Goal: Task Accomplishment & Management: Manage account settings

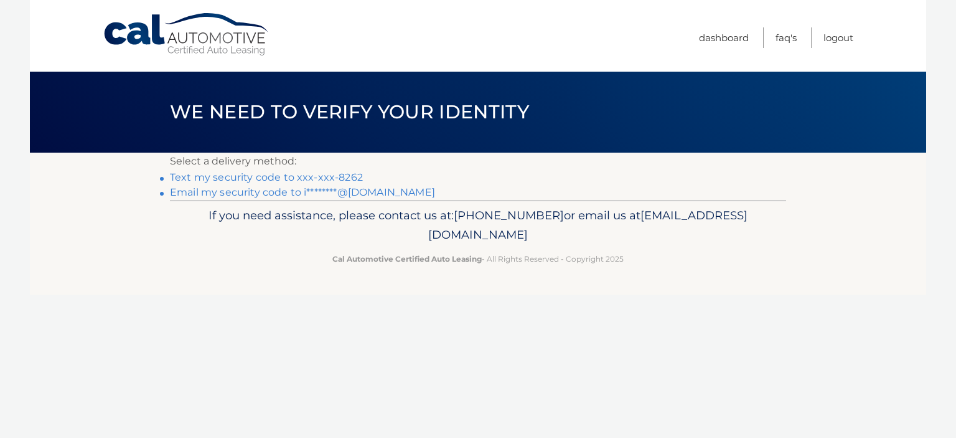
click at [261, 177] on link "Text my security code to xxx-xxx-8262" at bounding box center [266, 177] width 193 height 12
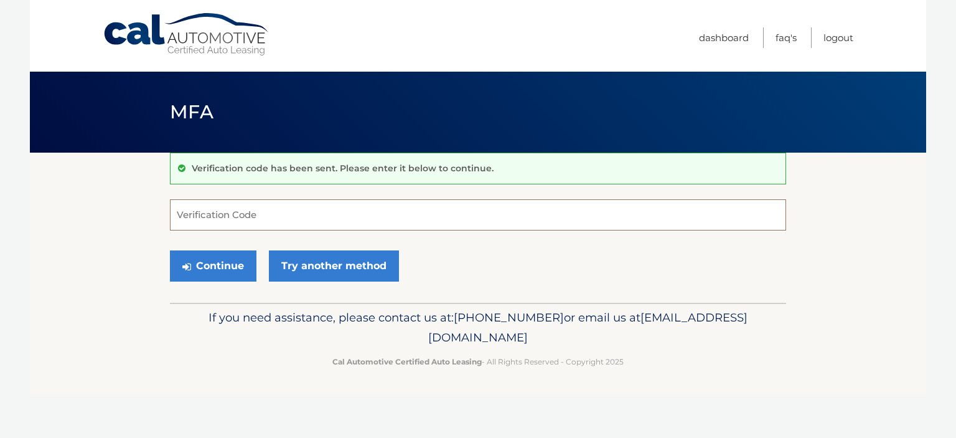
click at [246, 218] on input "Verification Code" at bounding box center [478, 214] width 616 height 31
type input "713744"
click at [170, 250] on button "Continue" at bounding box center [213, 265] width 87 height 31
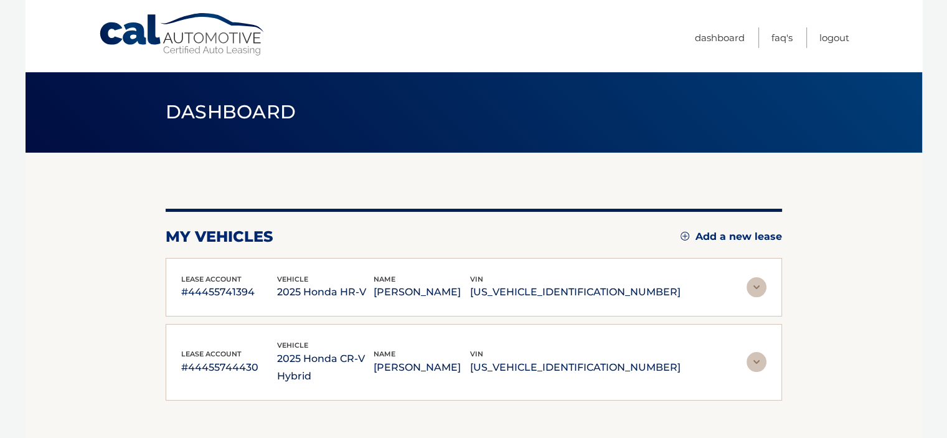
click at [752, 285] on img at bounding box center [757, 287] width 20 height 20
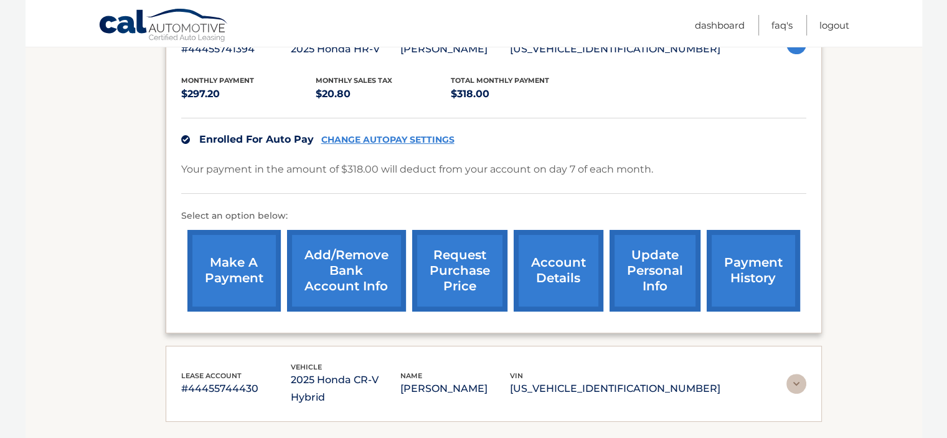
scroll to position [249, 0]
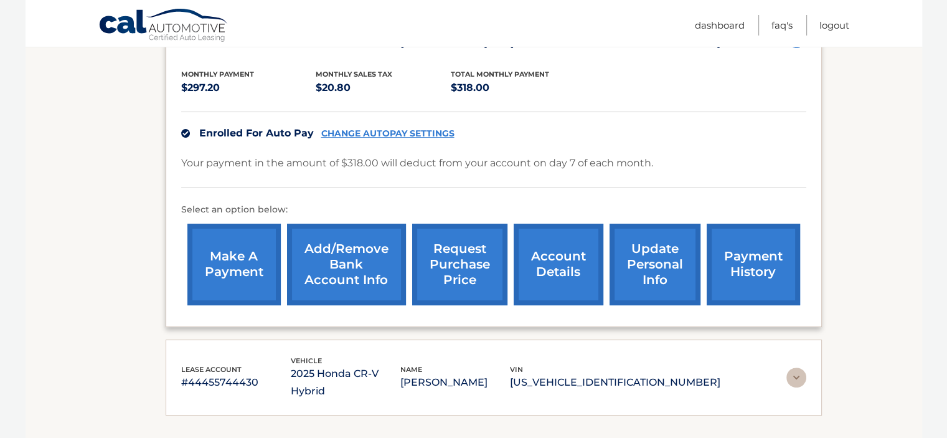
click at [377, 129] on link "CHANGE AUTOPAY SETTINGS" at bounding box center [387, 133] width 133 height 11
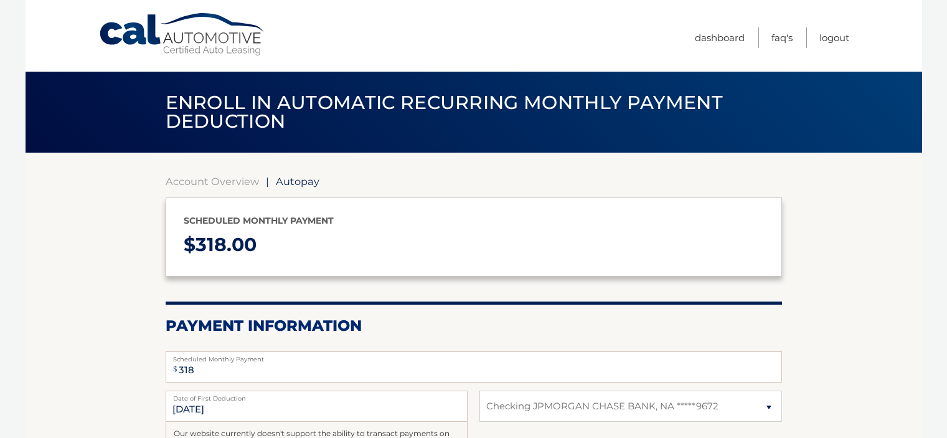
select select "ZWYzOTIyZDQtMjhkZS00MzU5LTk4YWUtMjVhMjdkNTYyOGFh"
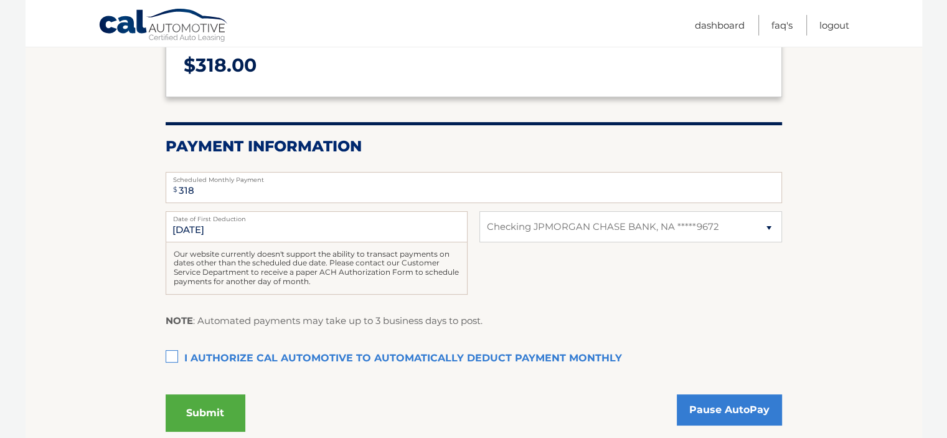
scroll to position [187, 0]
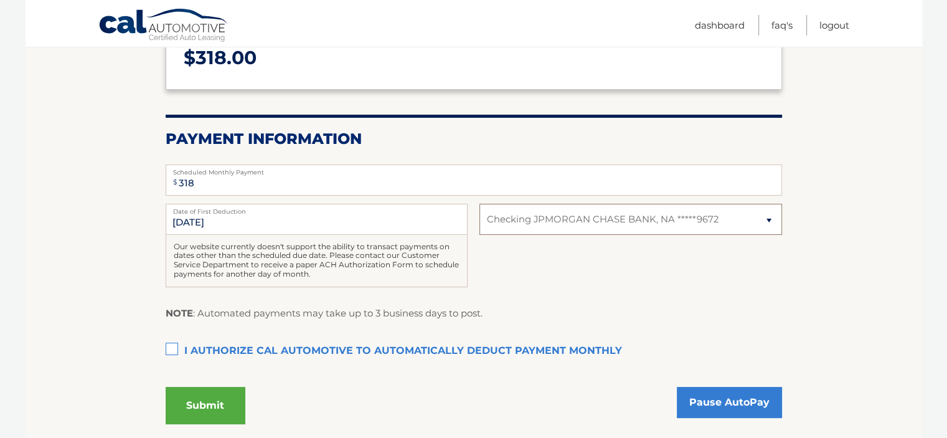
click at [769, 221] on select "Select Bank Account Checking JPMORGAN CHASE BANK, NA *****9672" at bounding box center [630, 219] width 302 height 31
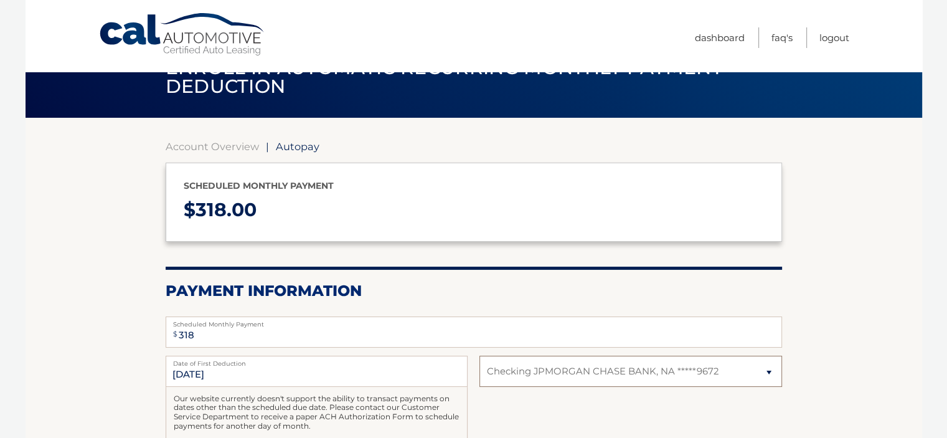
scroll to position [0, 0]
